Goal: Transaction & Acquisition: Book appointment/travel/reservation

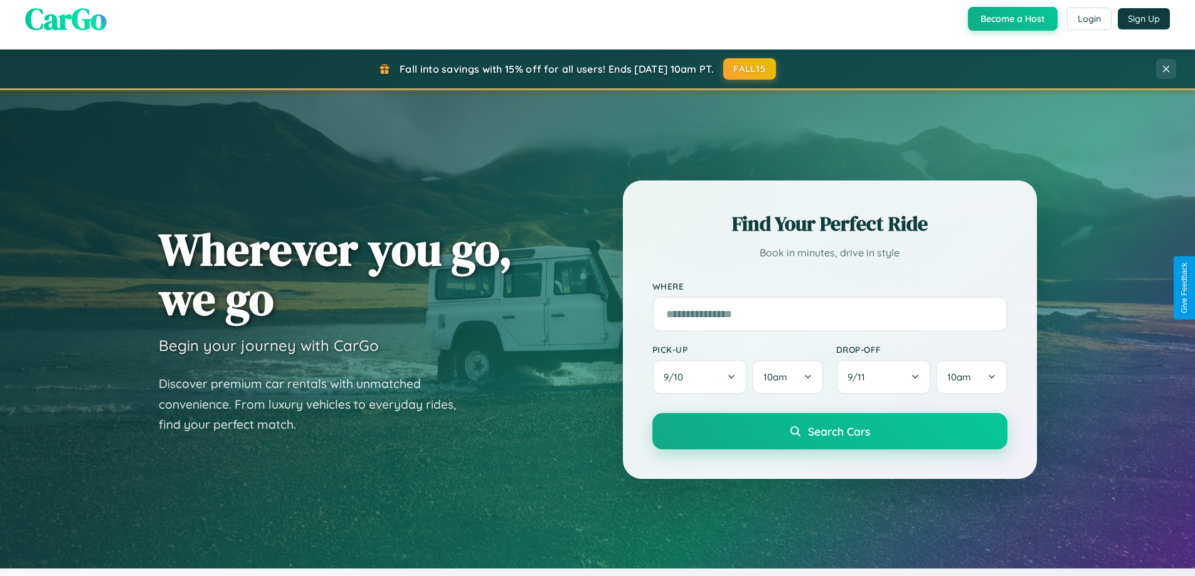
scroll to position [541, 0]
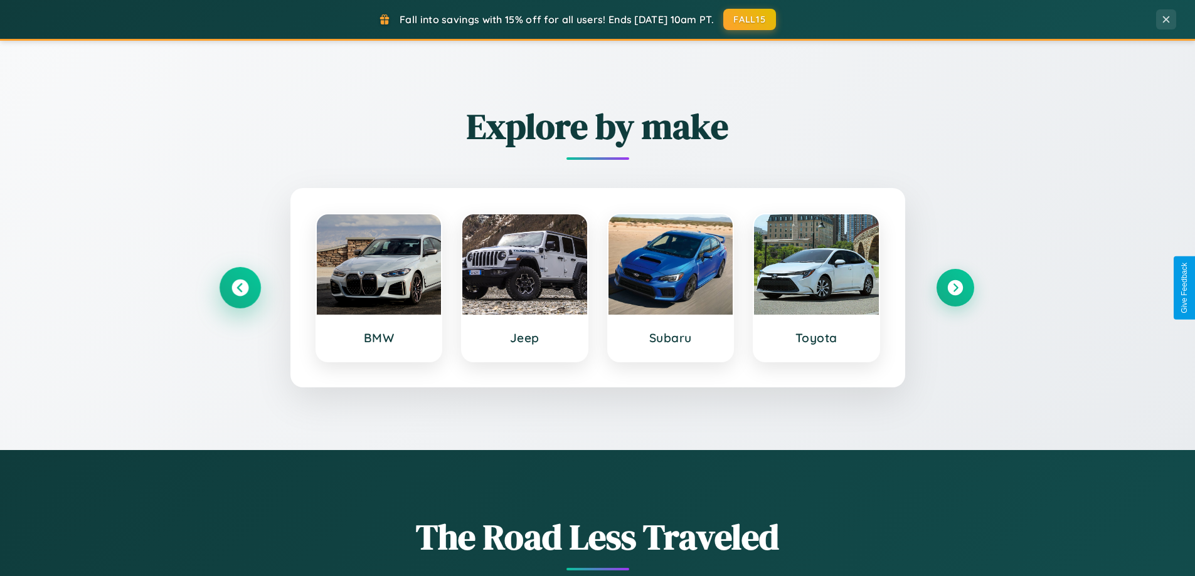
click at [240, 288] on icon at bounding box center [239, 288] width 17 height 17
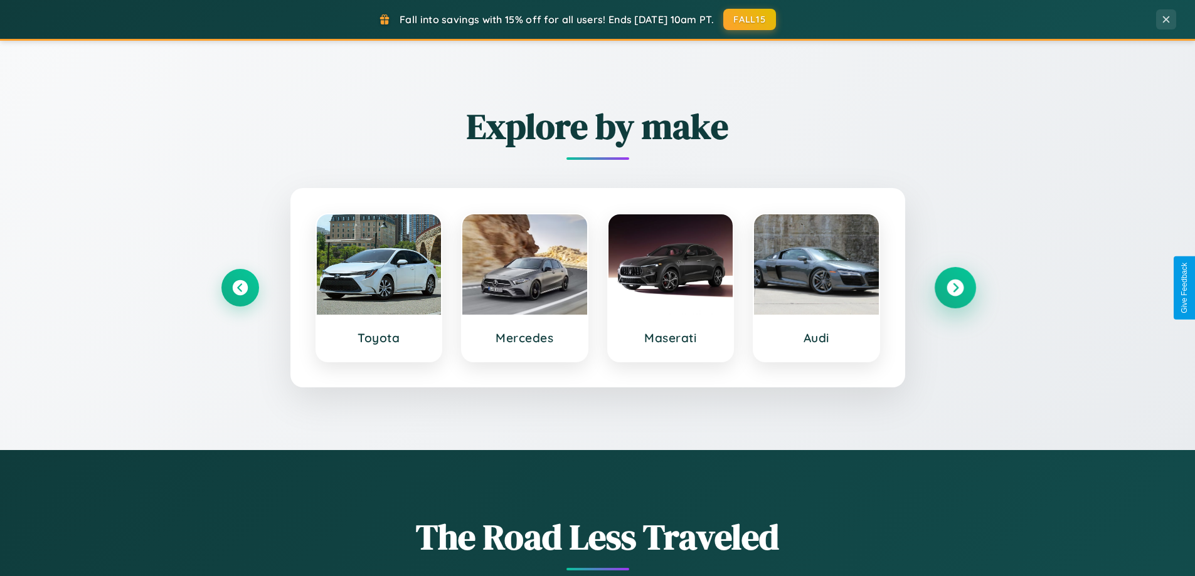
click at [955, 288] on icon at bounding box center [955, 288] width 17 height 17
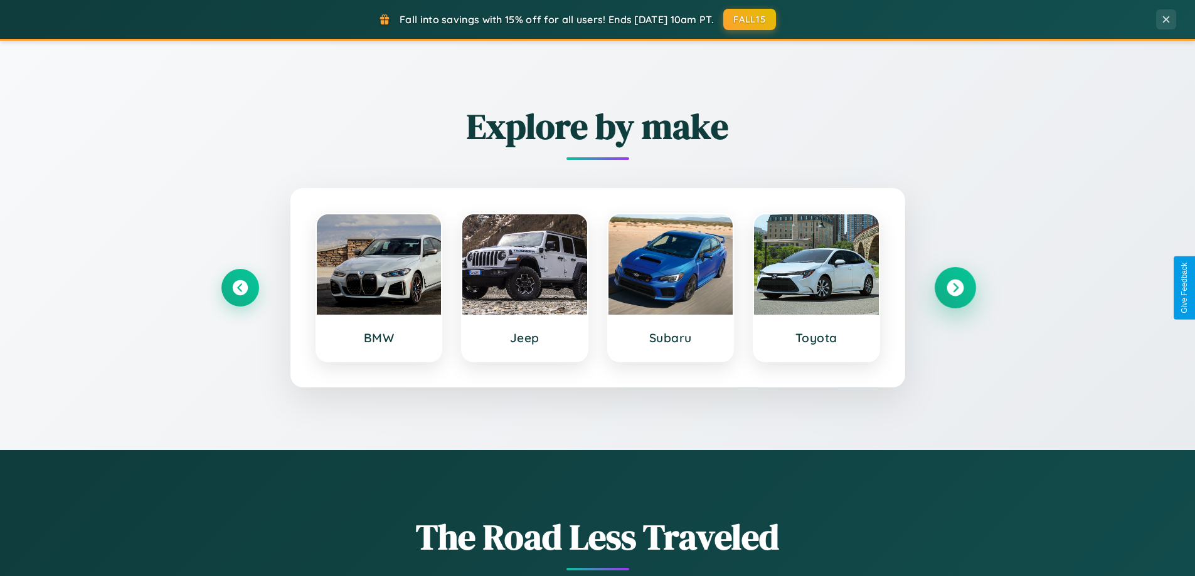
click at [955, 288] on icon at bounding box center [955, 288] width 17 height 17
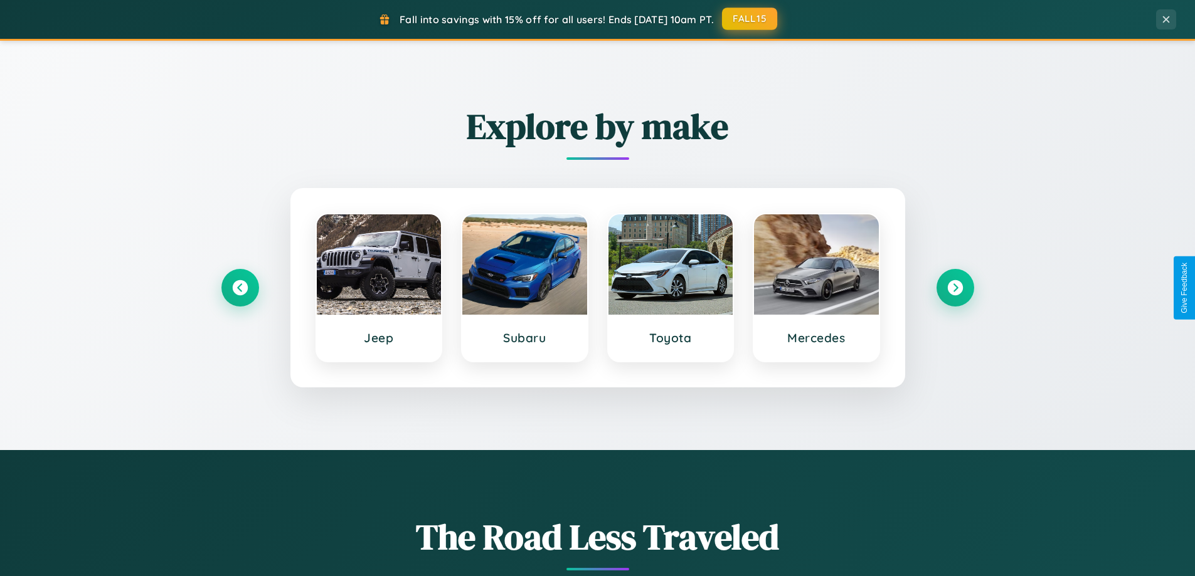
click at [750, 19] on button "FALL15" at bounding box center [749, 19] width 55 height 23
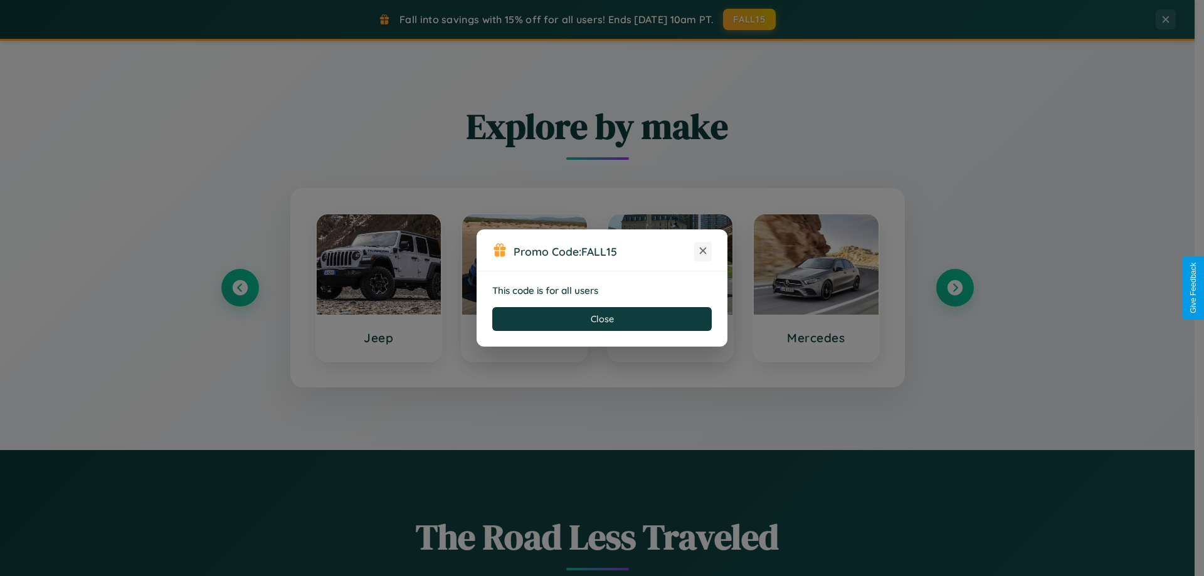
click at [703, 252] on icon at bounding box center [703, 251] width 13 height 13
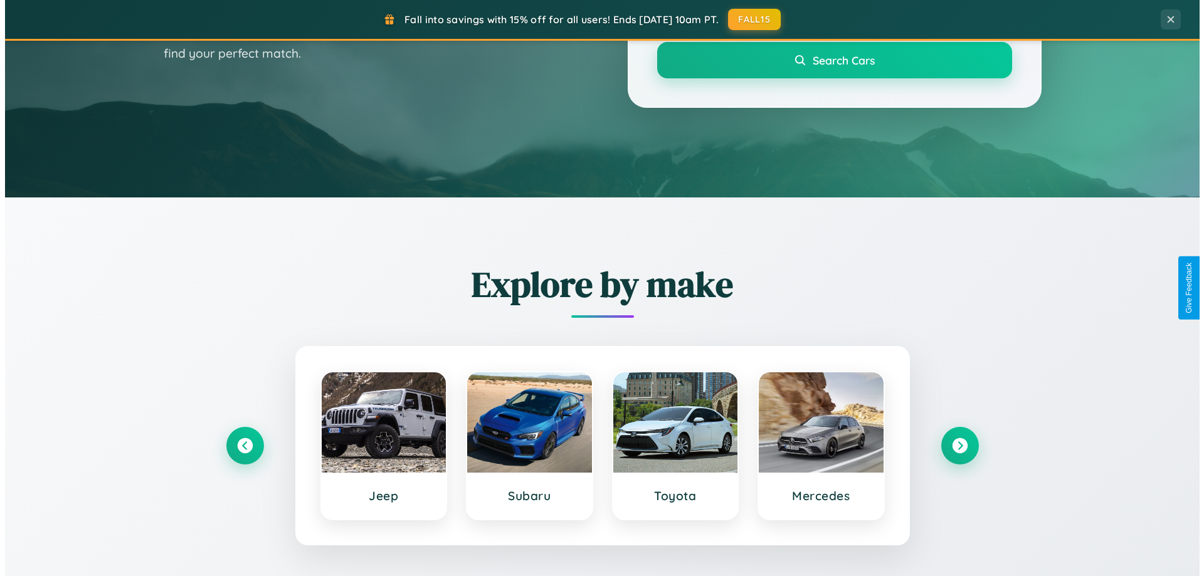
scroll to position [0, 0]
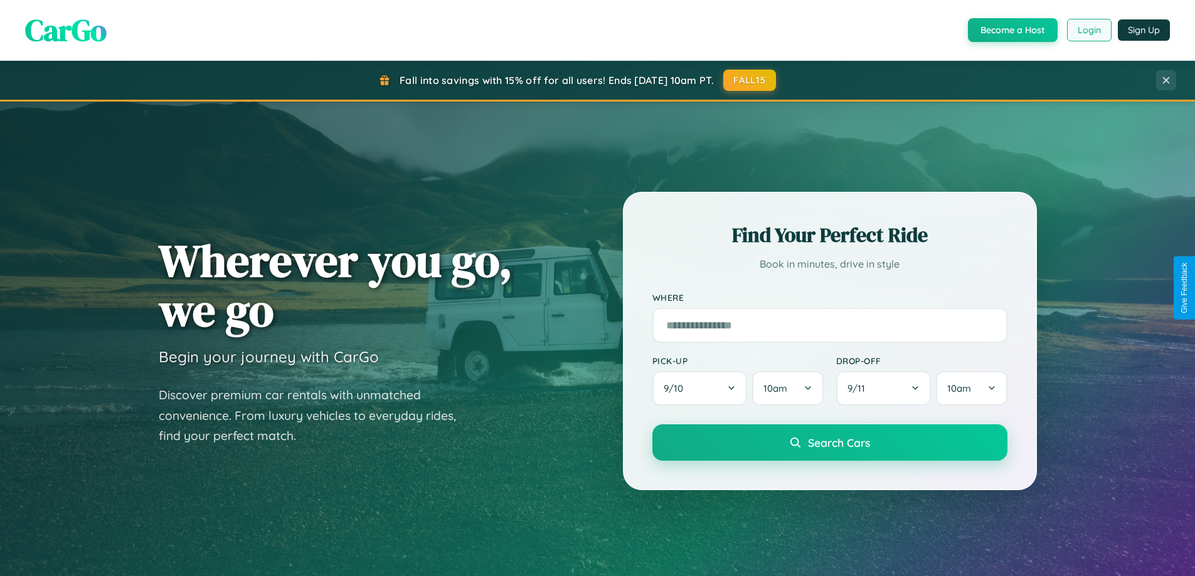
click at [1088, 30] on button "Login" at bounding box center [1089, 30] width 45 height 23
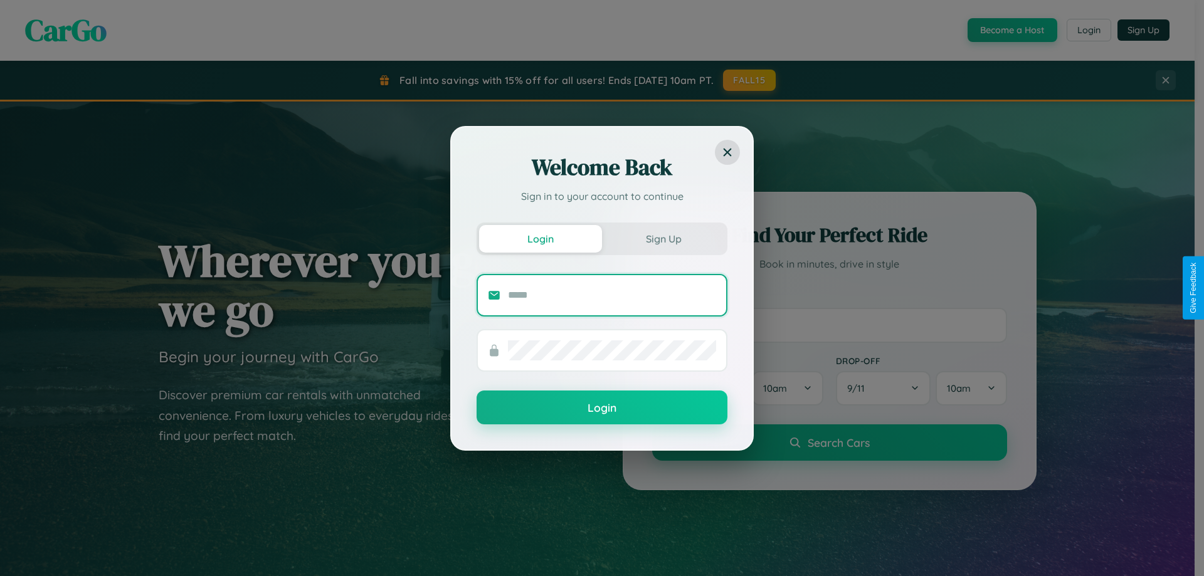
click at [612, 295] on input "text" at bounding box center [612, 295] width 208 height 20
type input "**********"
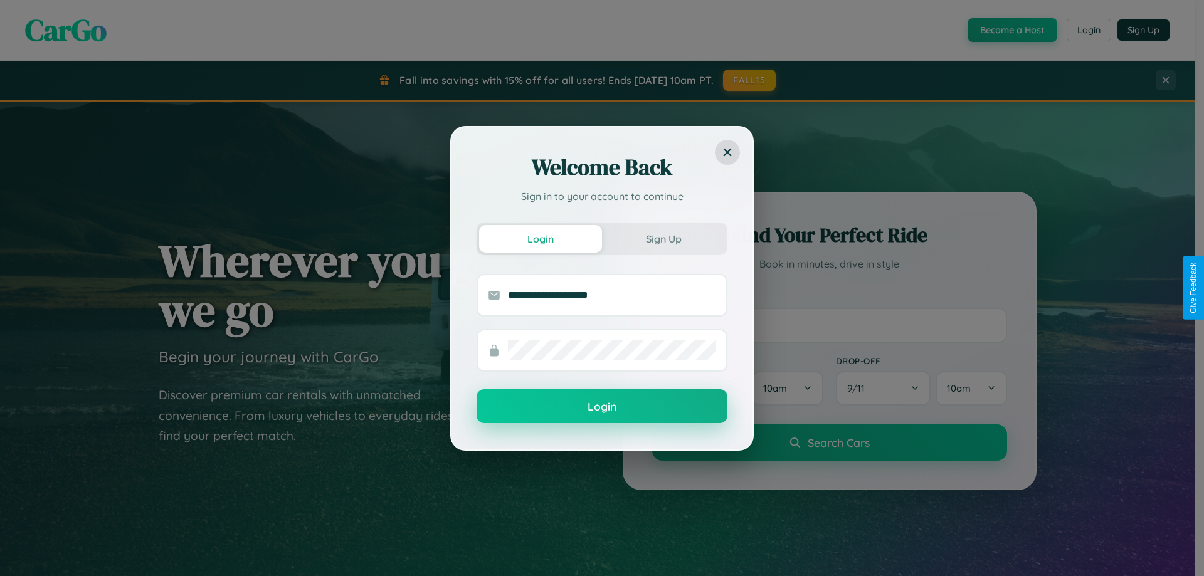
click at [602, 407] on button "Login" at bounding box center [602, 407] width 251 height 34
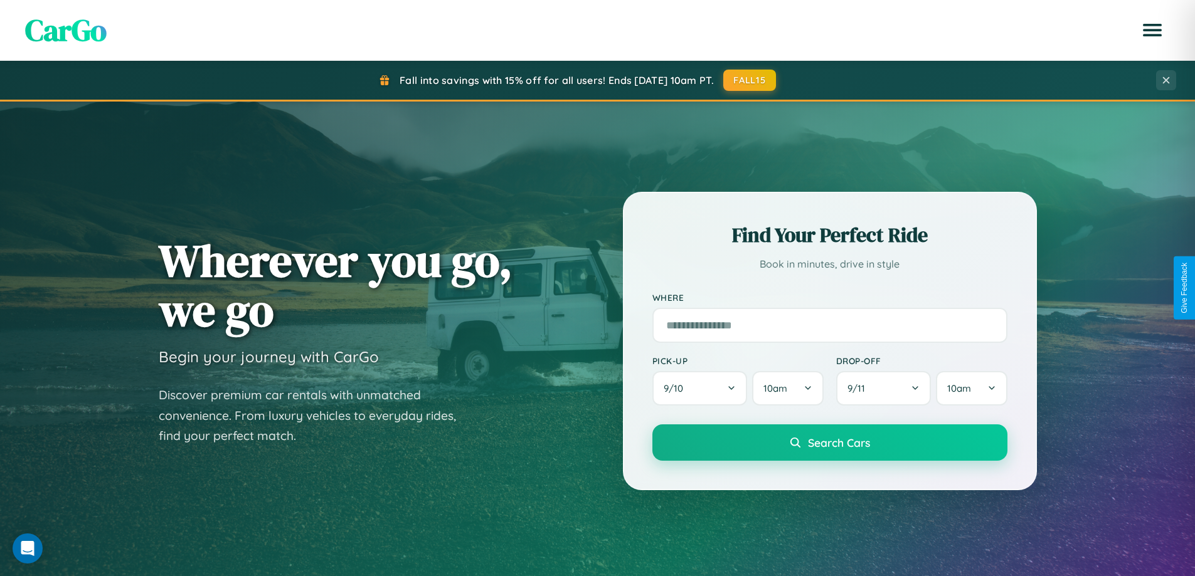
scroll to position [541, 0]
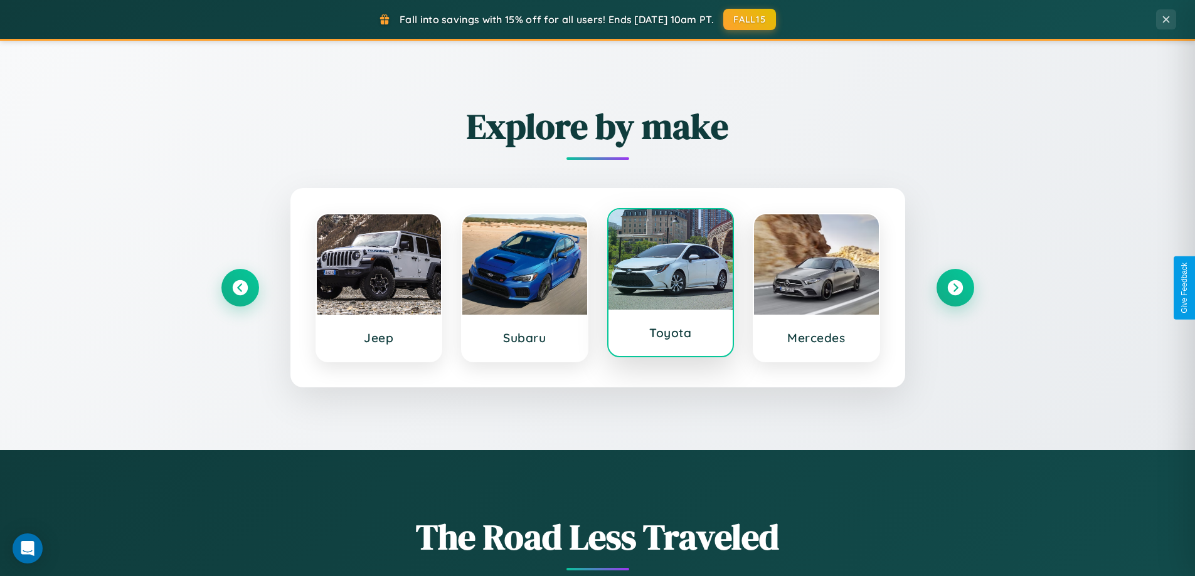
click at [670, 284] on div at bounding box center [670, 260] width 125 height 100
